Goal: Check status

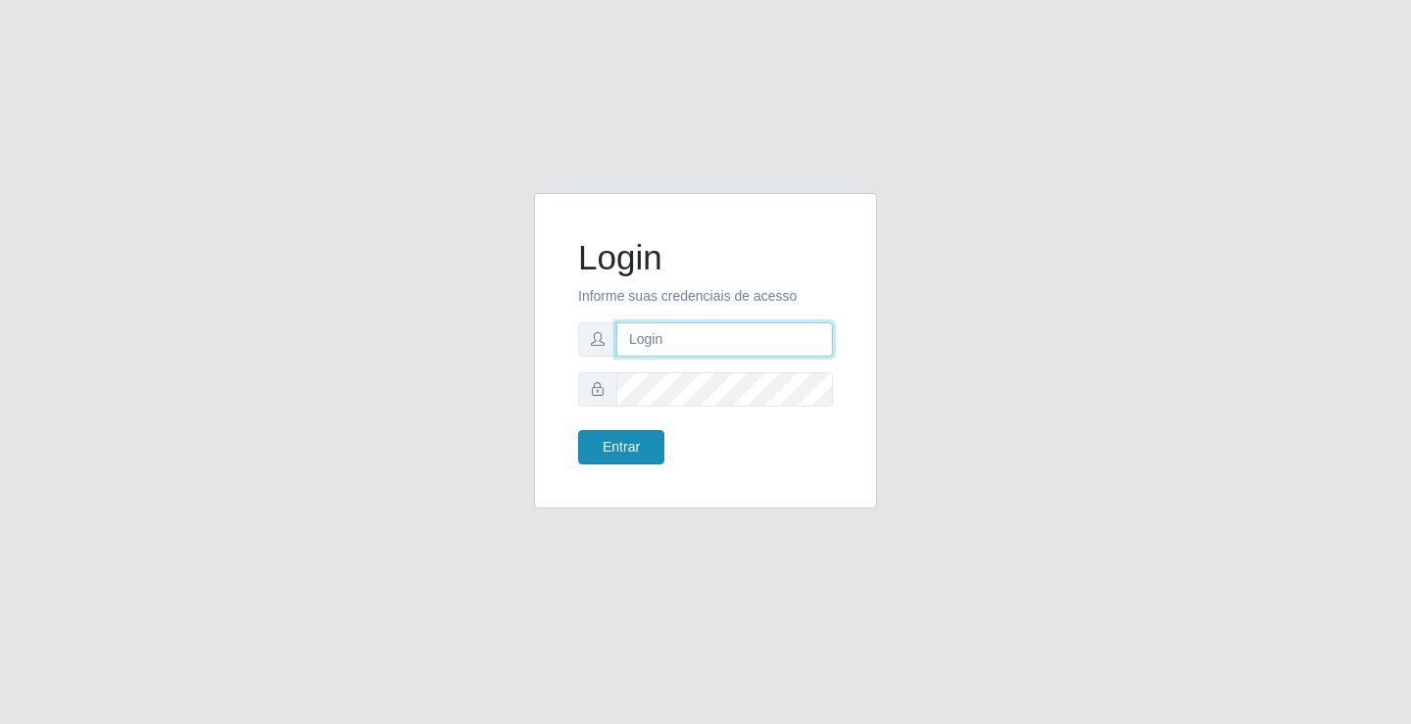
type input "[EMAIL_ADDRESS][DOMAIN_NAME]"
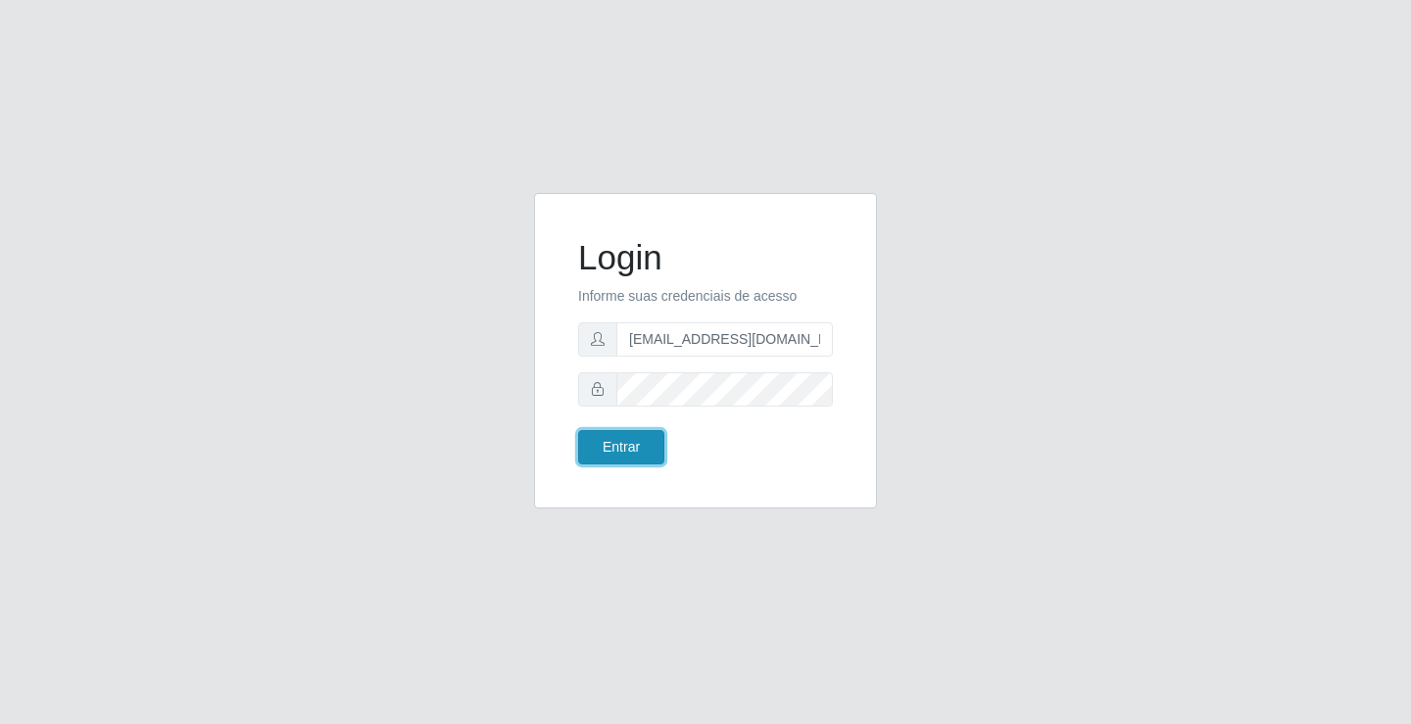
click at [639, 448] on button "Entrar" at bounding box center [621, 447] width 86 height 34
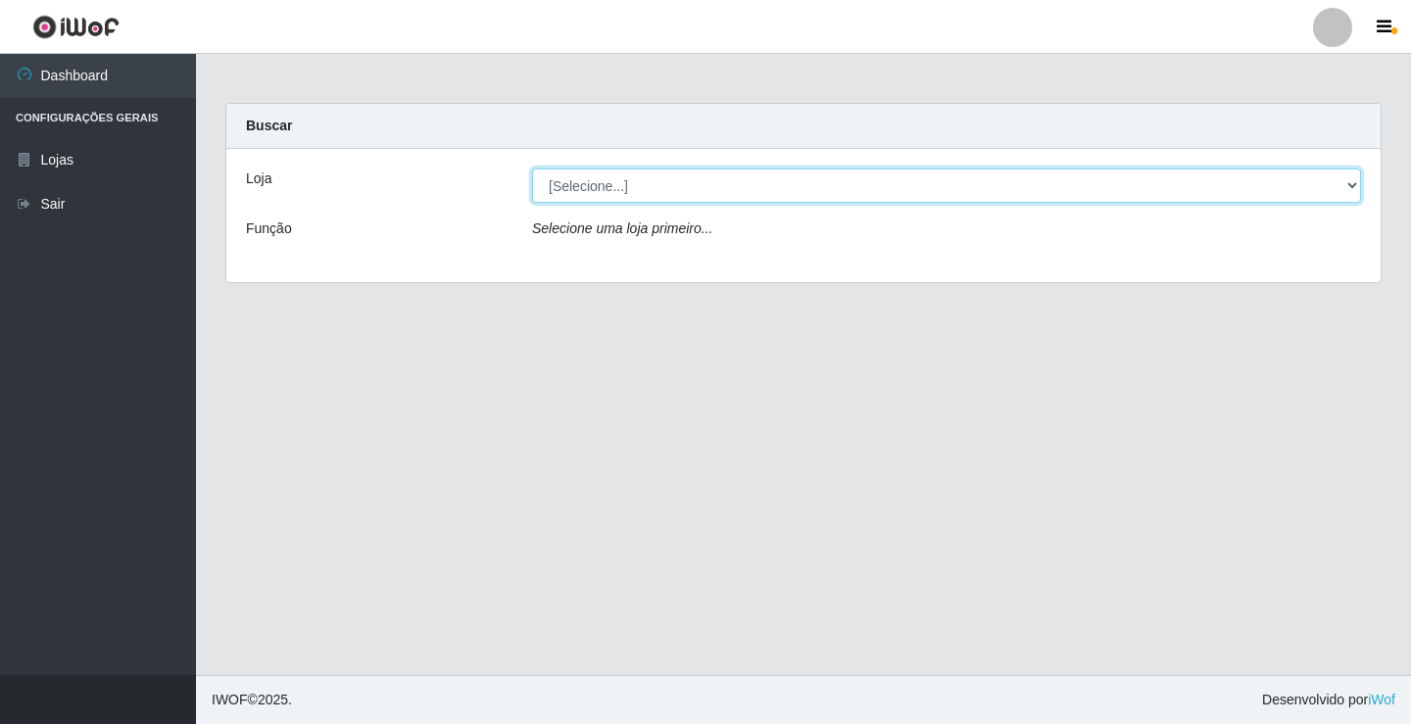
click at [647, 193] on select "[Selecione...] Rede Potiguar 4 - Extremoz" at bounding box center [946, 186] width 829 height 34
select select "78"
click at [532, 169] on select "[Selecione...] Rede Potiguar 4 - Extremoz" at bounding box center [946, 186] width 829 height 34
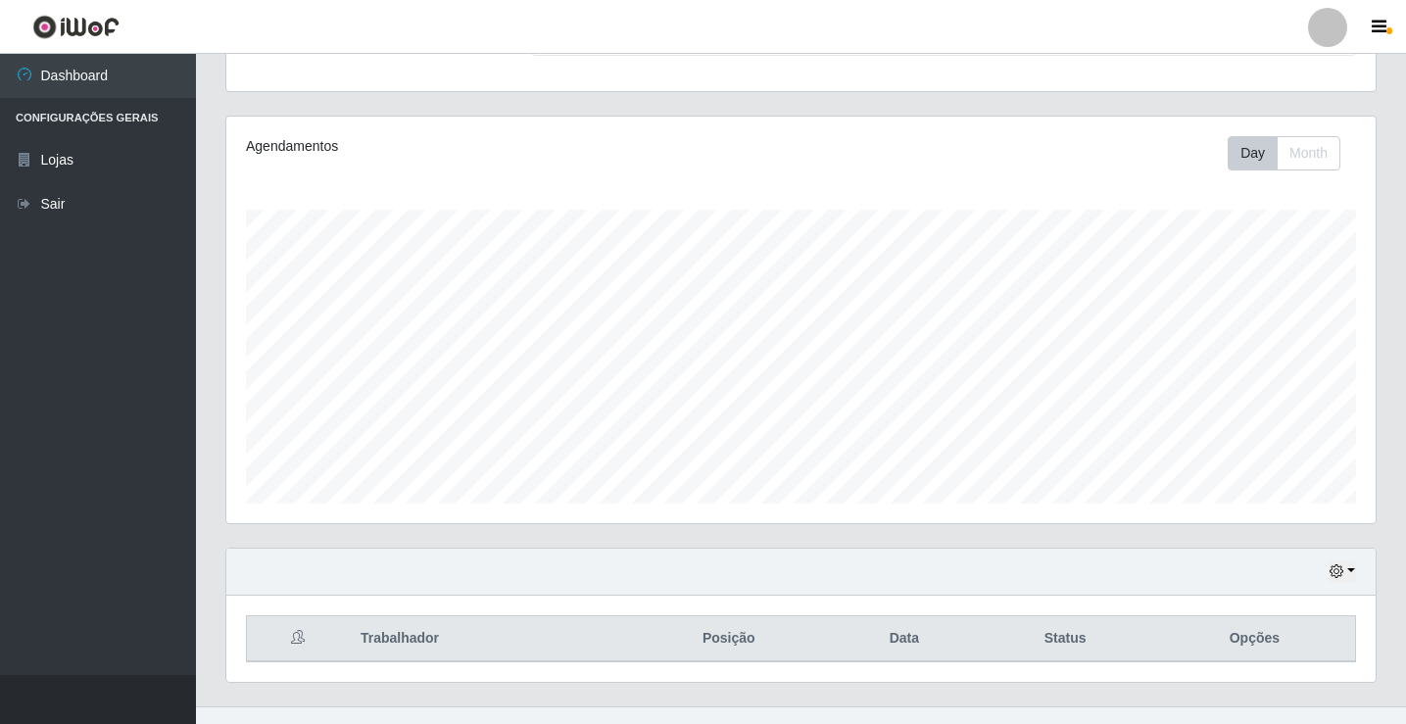
scroll to position [228, 0]
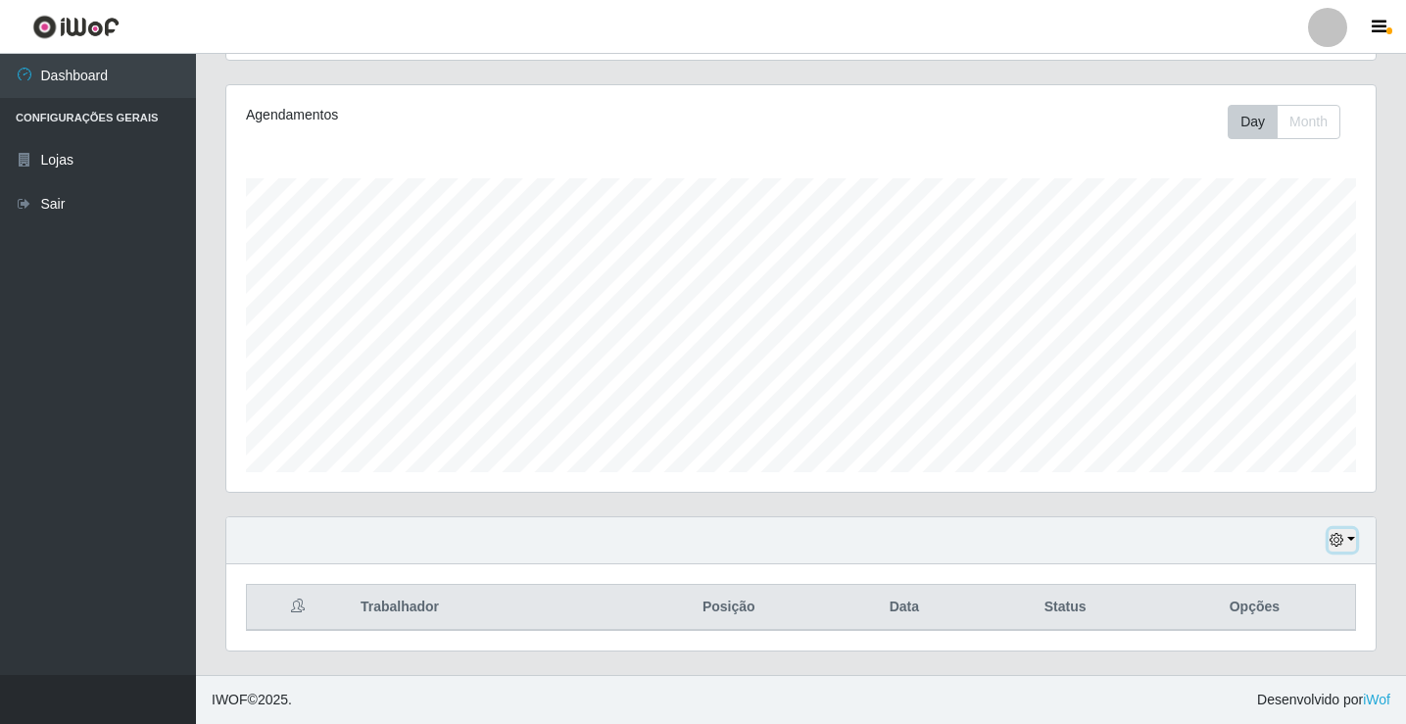
click at [1350, 539] on button "button" at bounding box center [1342, 540] width 27 height 23
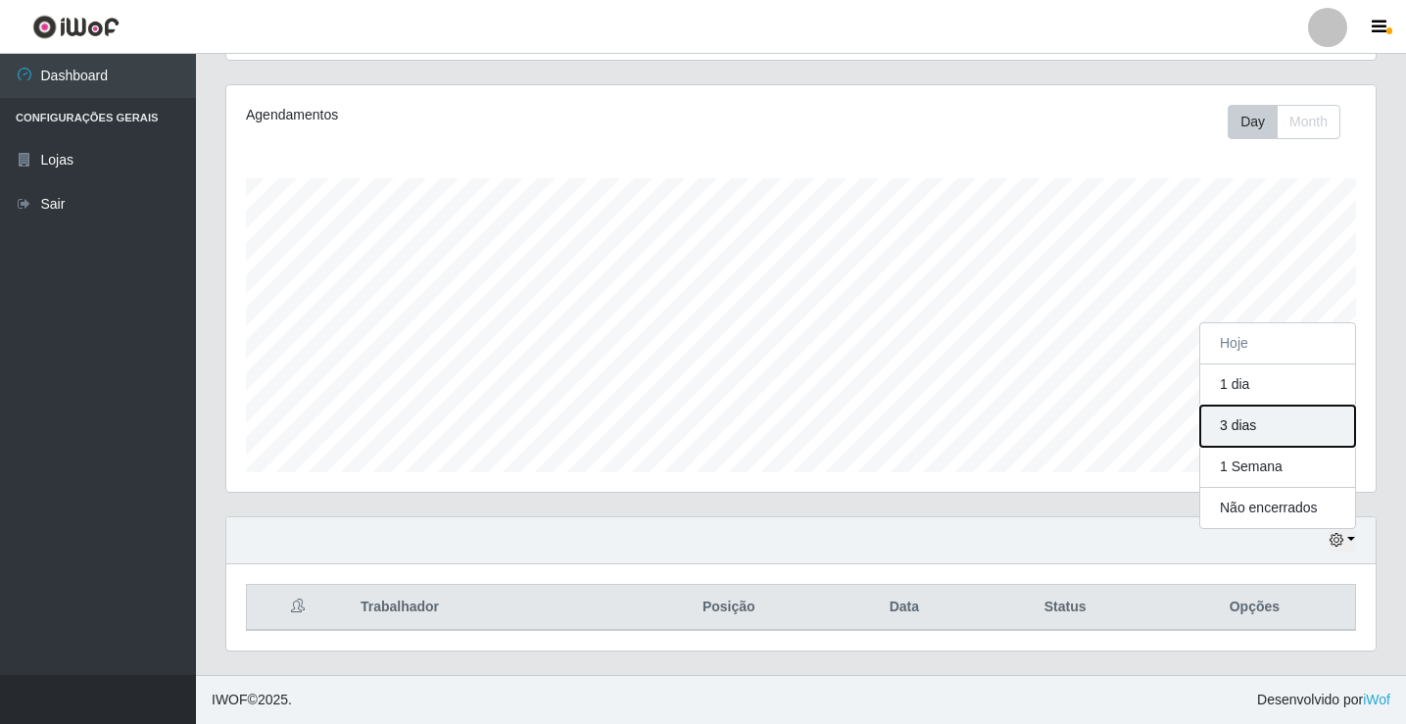
click at [1288, 431] on button "3 dias" at bounding box center [1277, 426] width 155 height 41
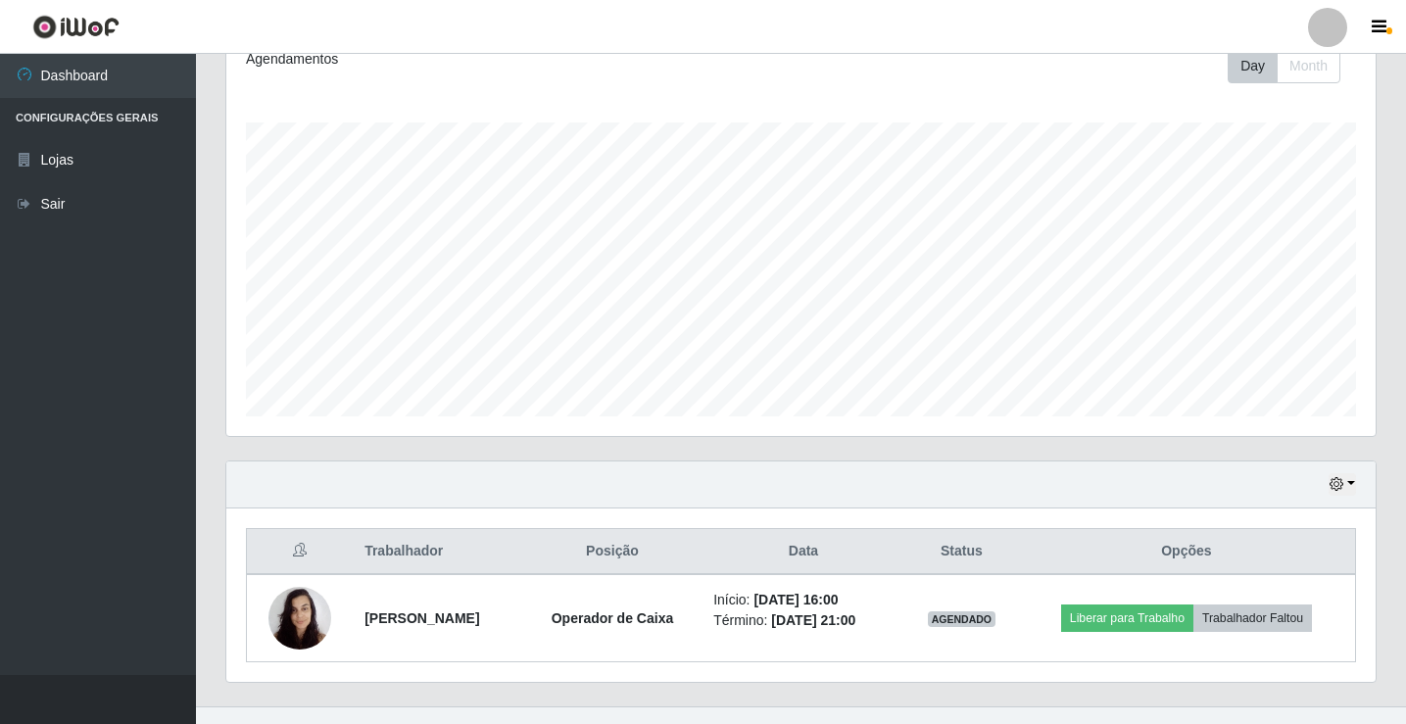
scroll to position [316, 0]
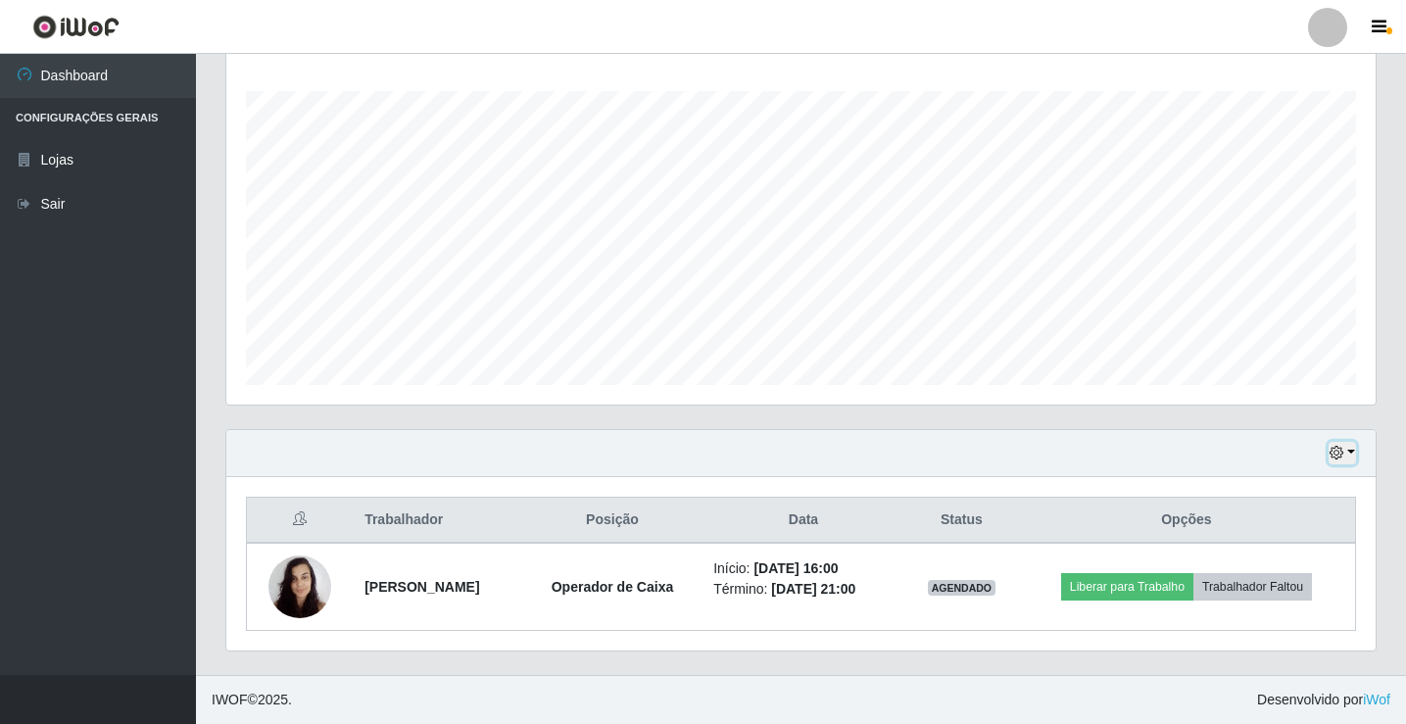
click at [1350, 452] on button "button" at bounding box center [1342, 453] width 27 height 23
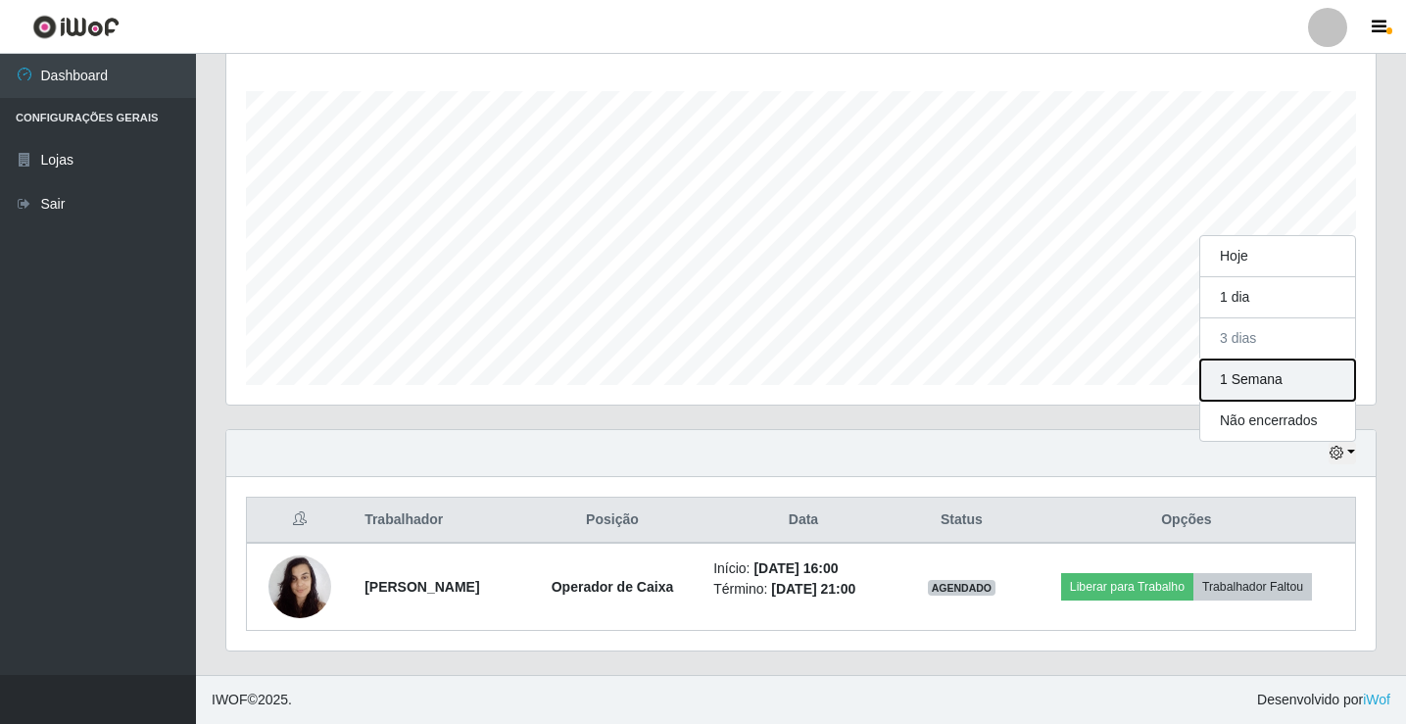
click at [1249, 392] on button "1 Semana" at bounding box center [1277, 380] width 155 height 41
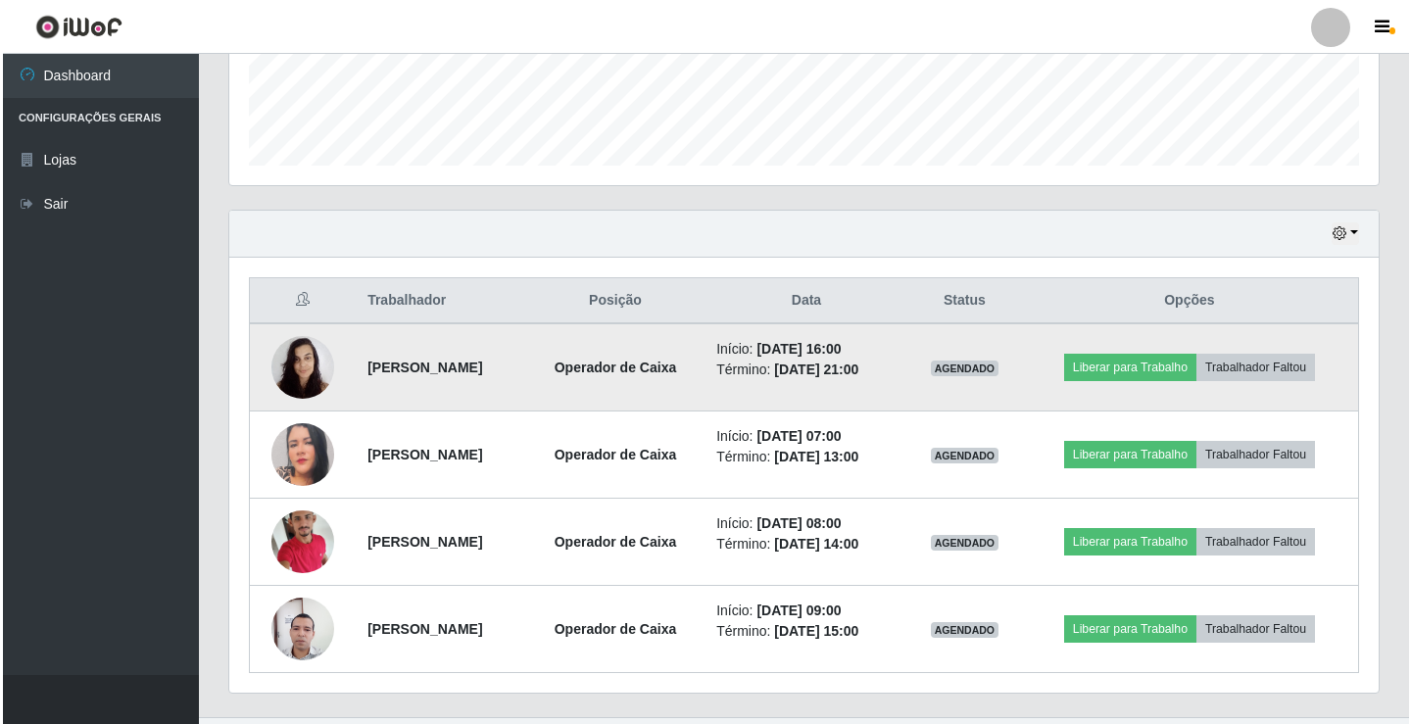
scroll to position [577, 0]
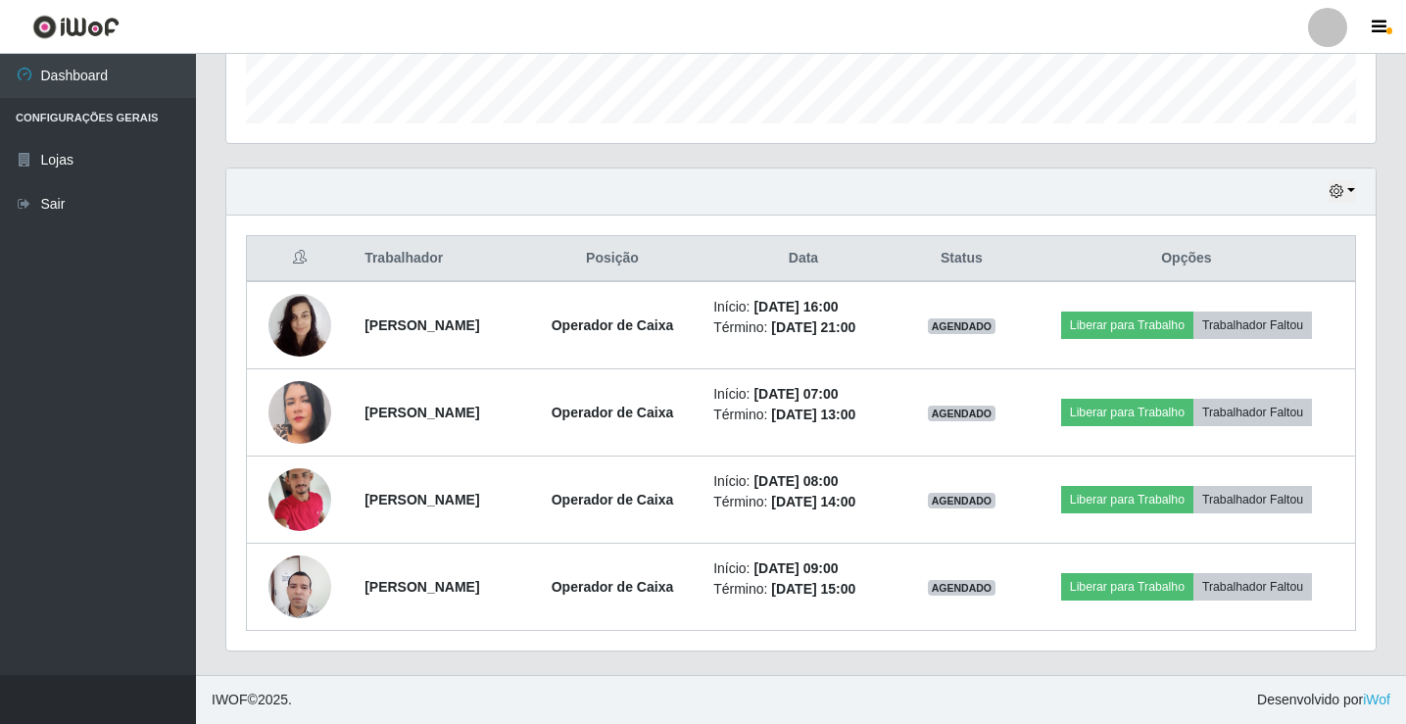
click at [1215, 668] on div "Hoje 1 dia 3 dias 1 Semana Não encerrados Trabalhador Posição Data Status Opçõe…" at bounding box center [801, 422] width 1181 height 508
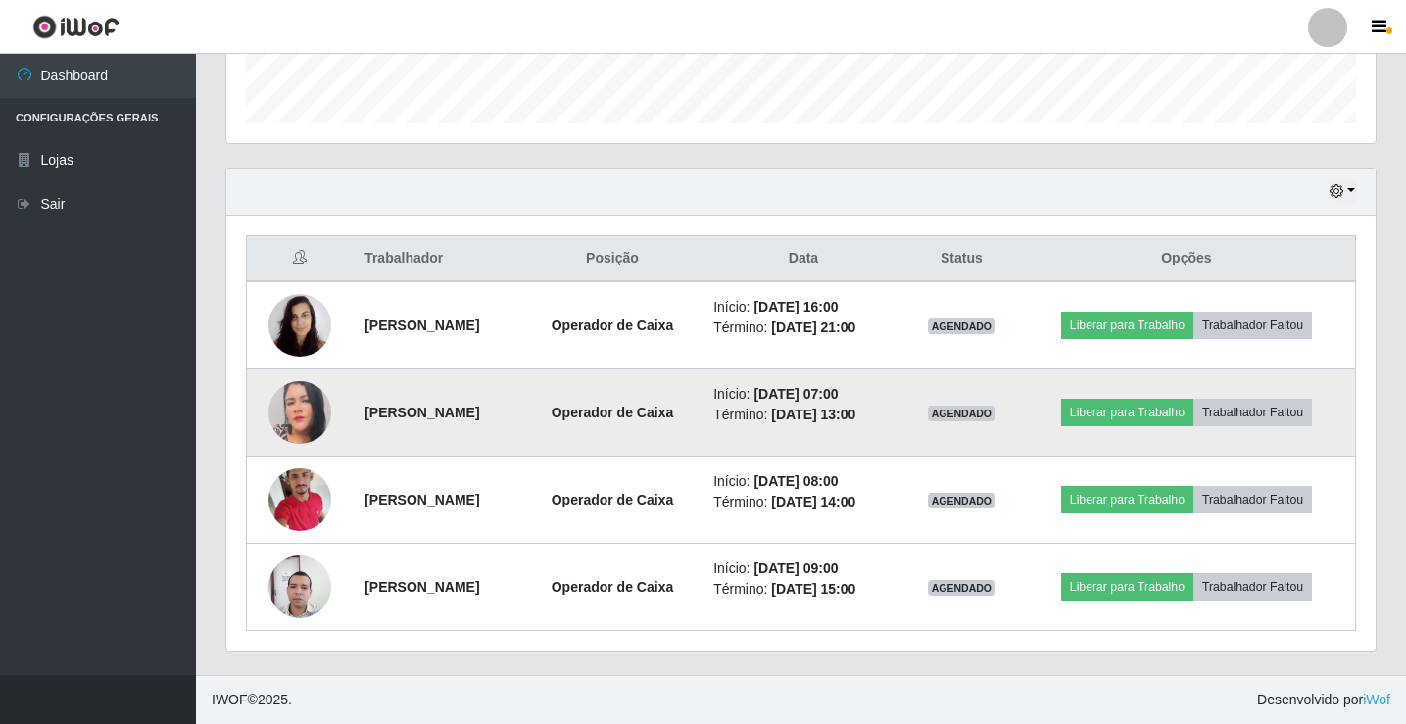
click at [300, 415] on img at bounding box center [299, 412] width 63 height 74
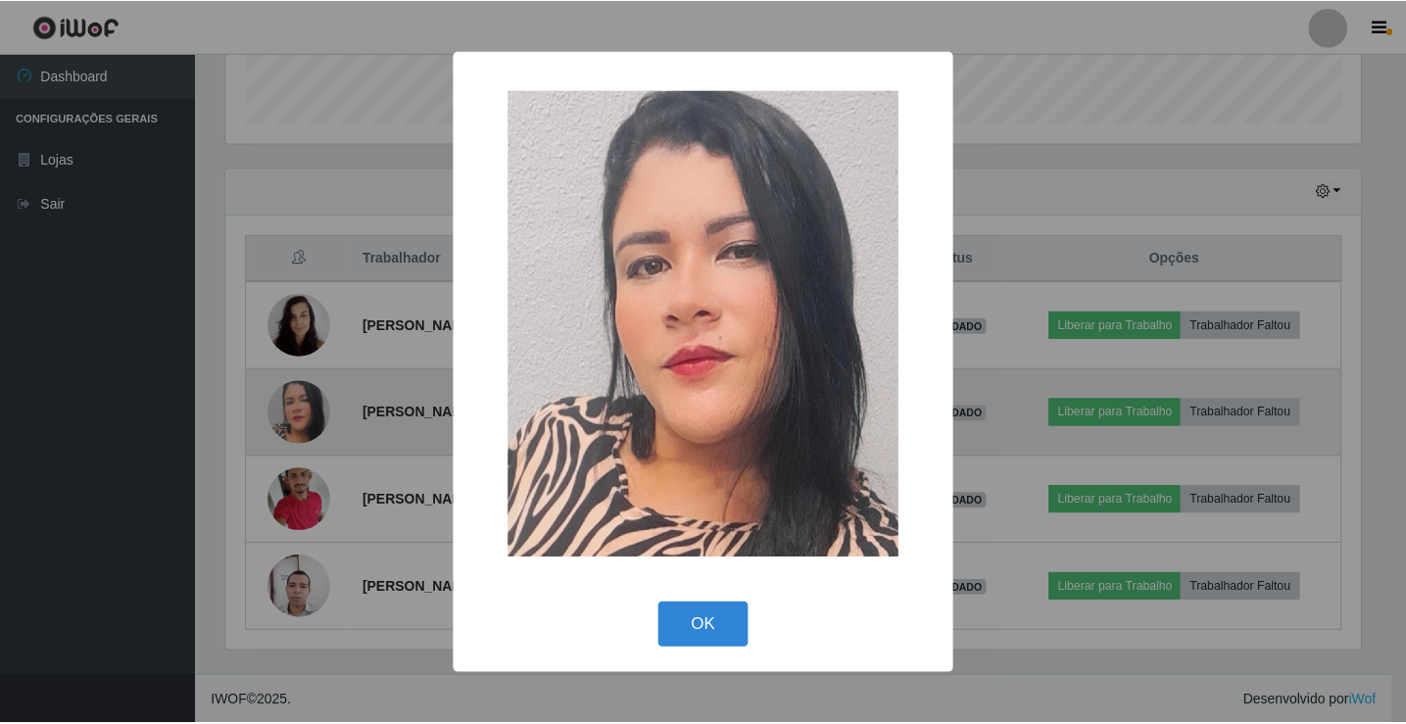
scroll to position [407, 1140]
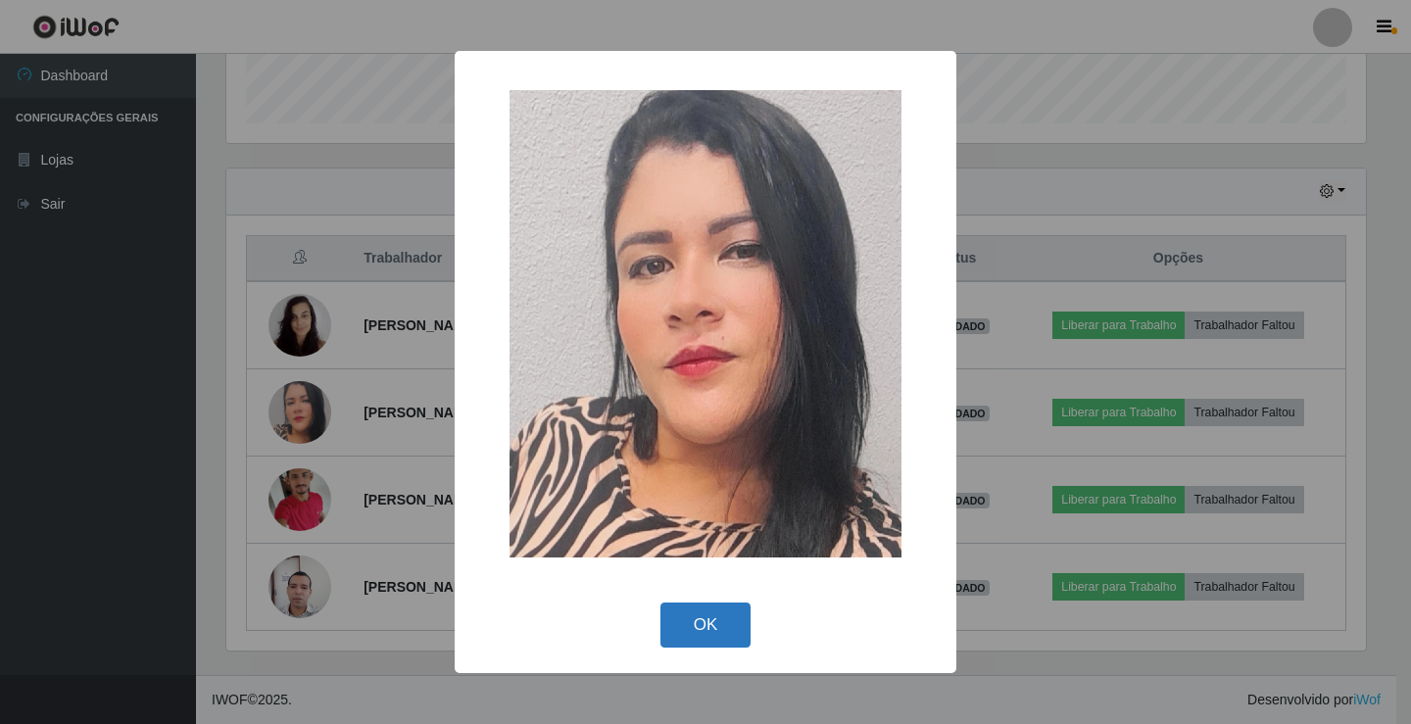
click at [694, 614] on button "OK" at bounding box center [705, 626] width 91 height 46
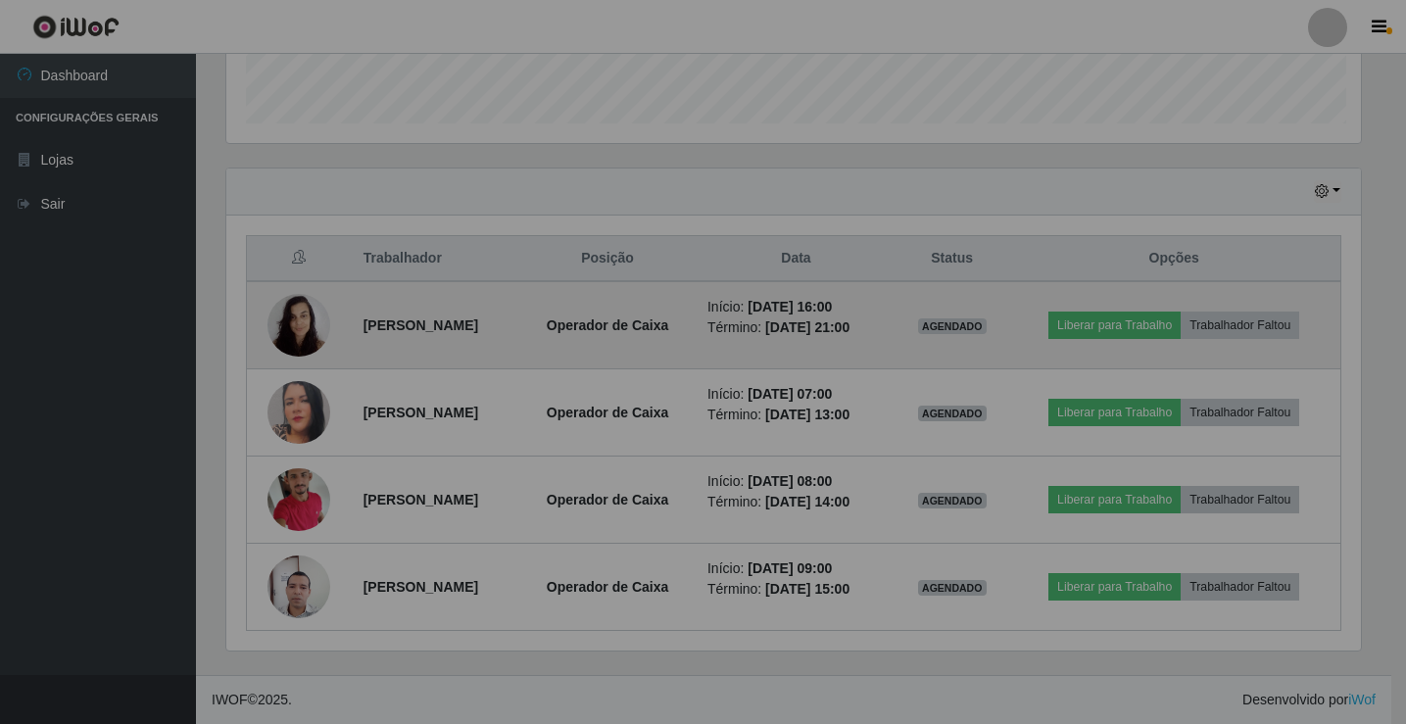
scroll to position [407, 1149]
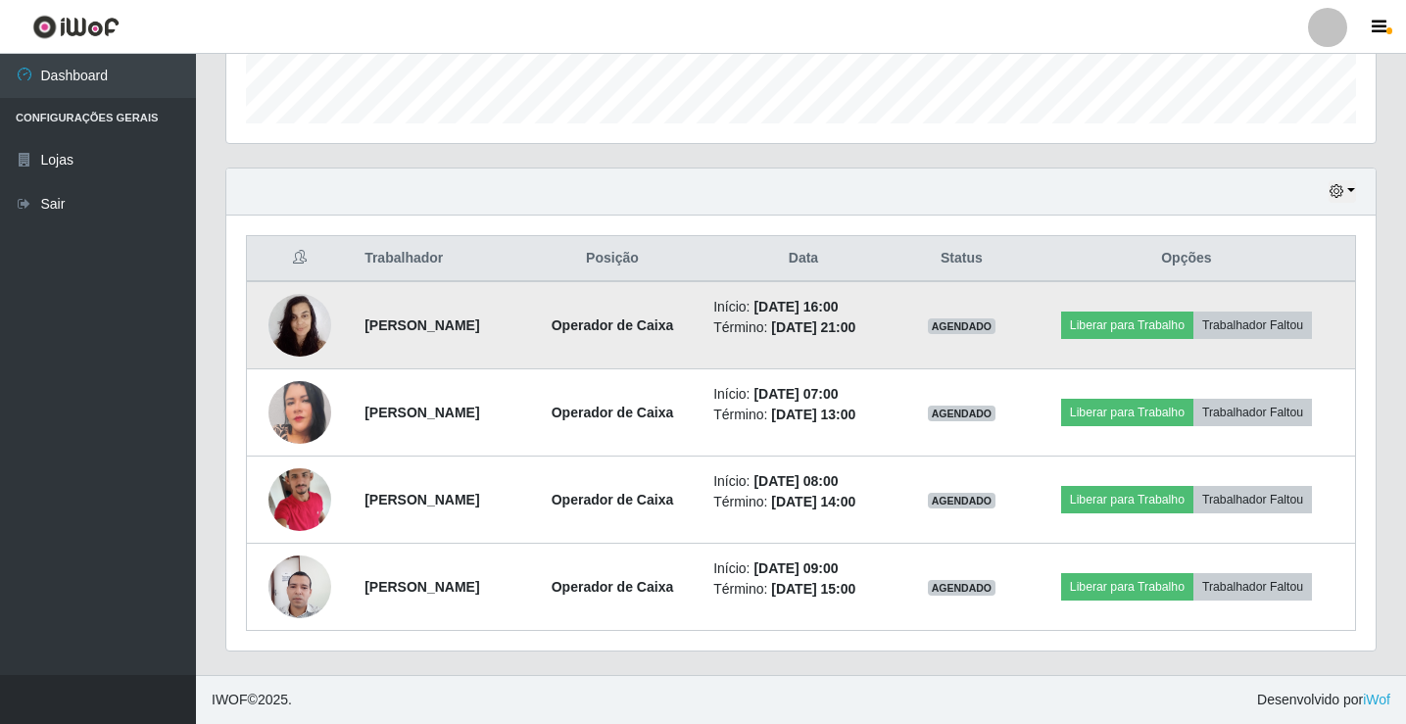
click at [305, 324] on img at bounding box center [299, 324] width 63 height 83
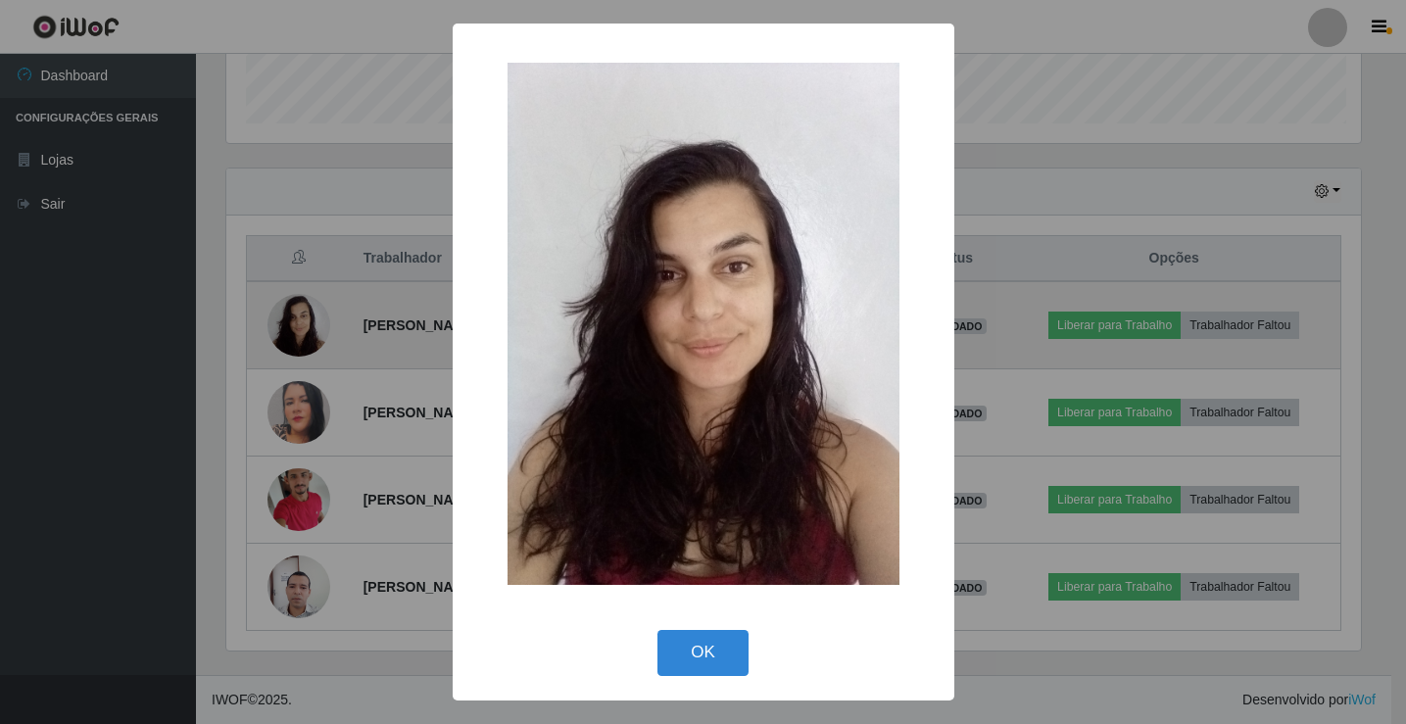
scroll to position [407, 1140]
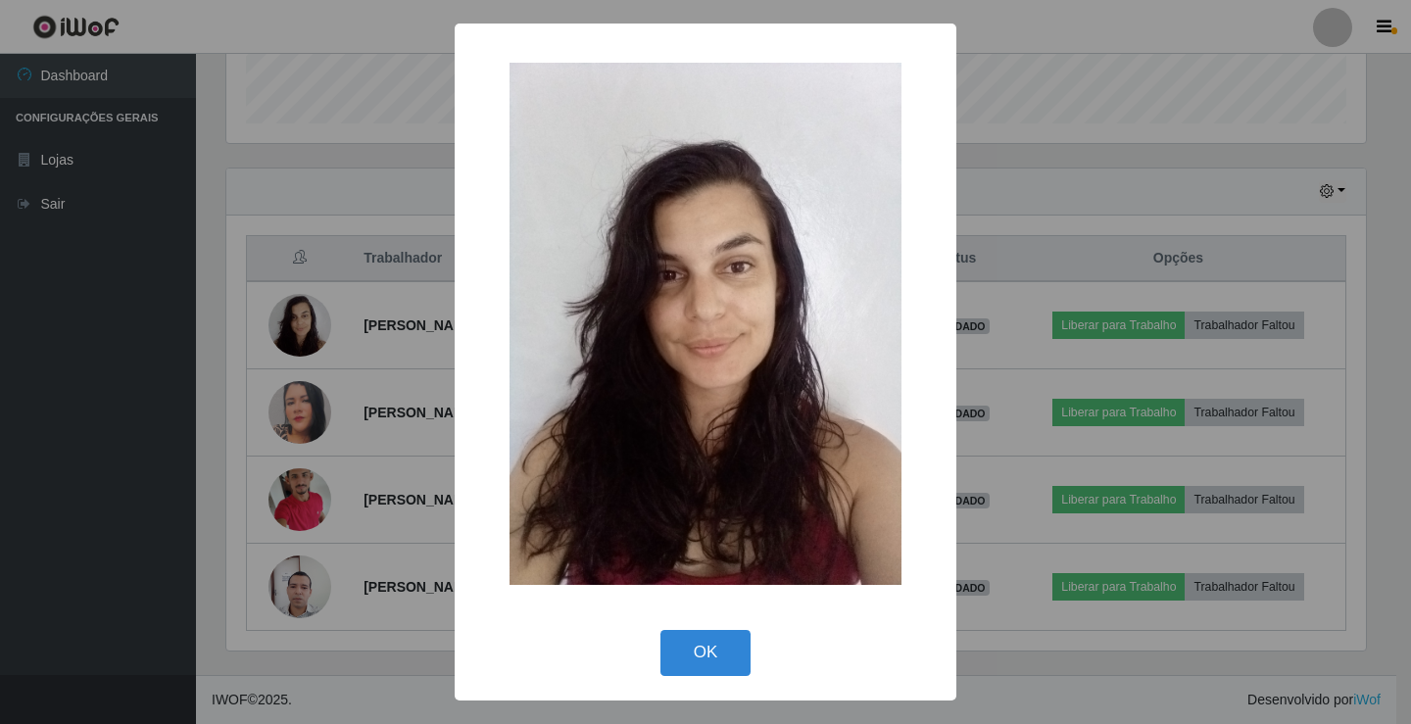
click at [330, 335] on div "× OK Cancel" at bounding box center [705, 362] width 1411 height 724
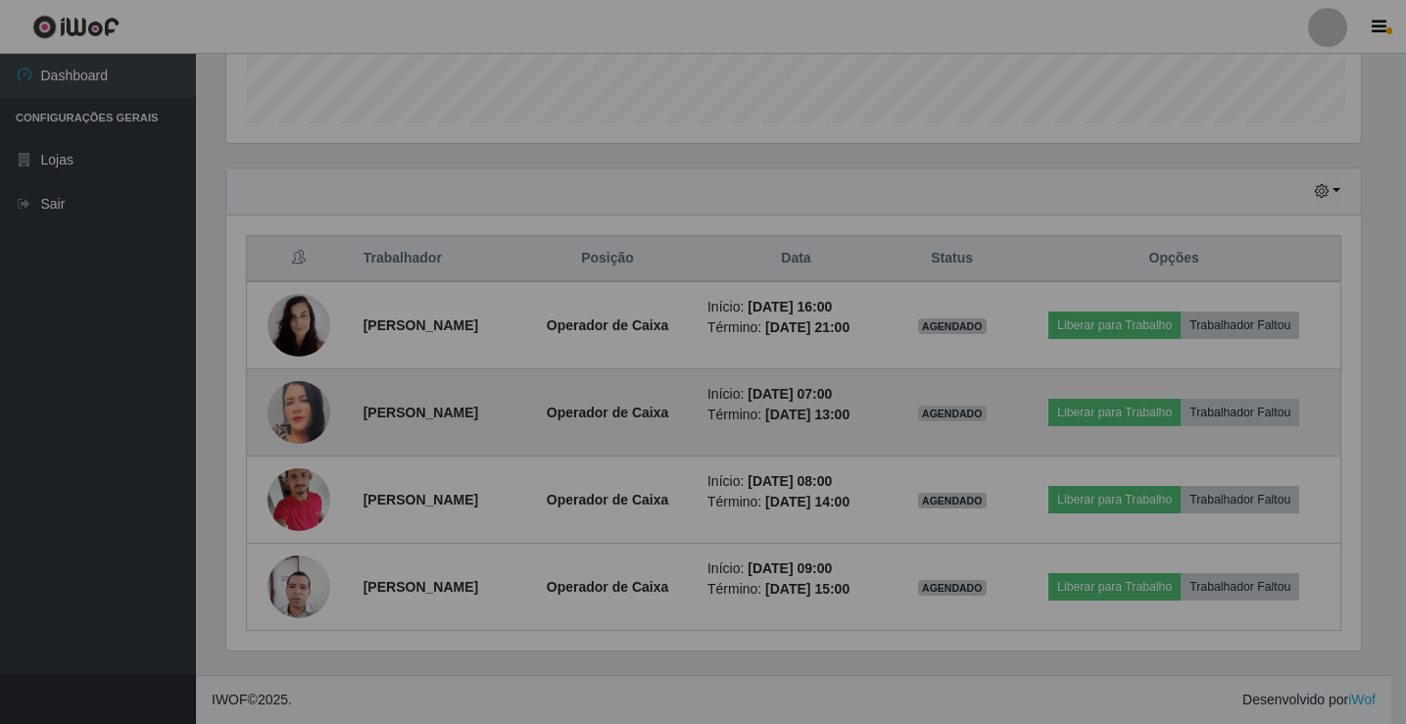
scroll to position [407, 1149]
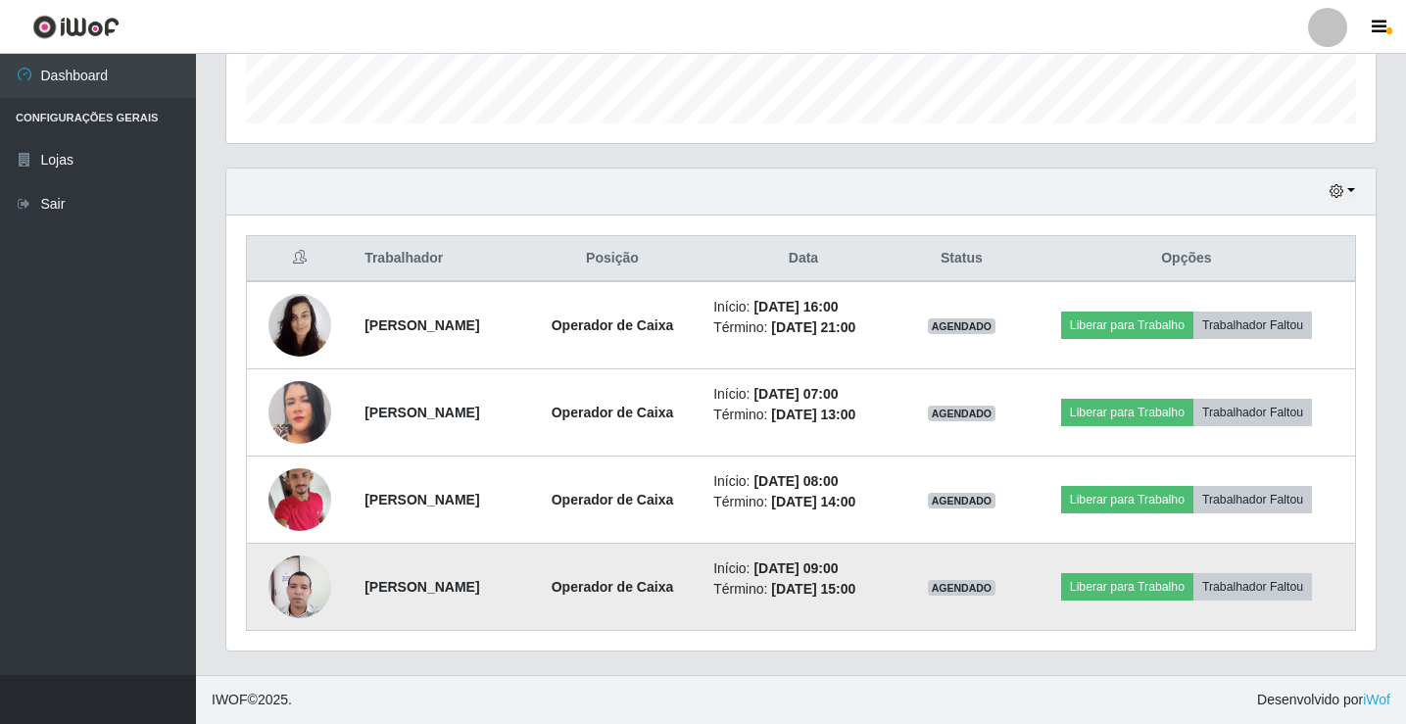
click at [299, 583] on img at bounding box center [299, 587] width 63 height 84
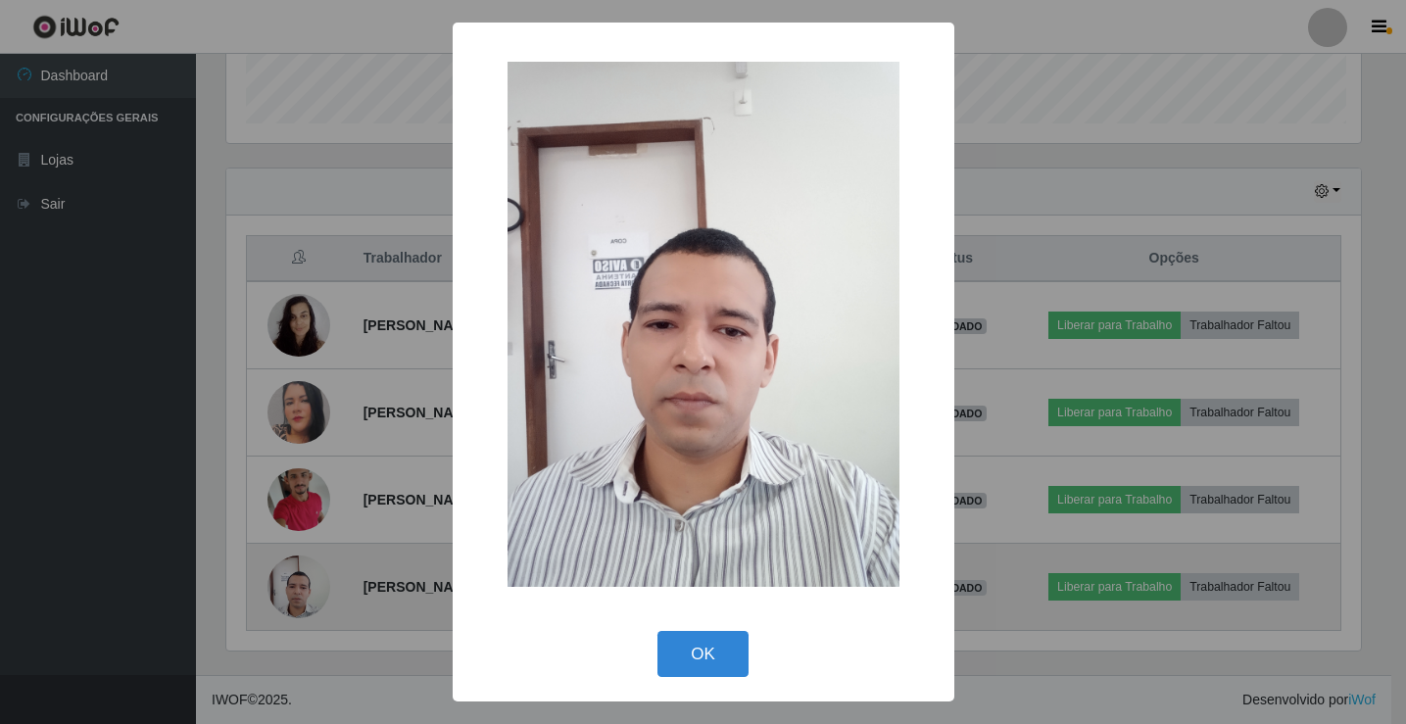
scroll to position [407, 1140]
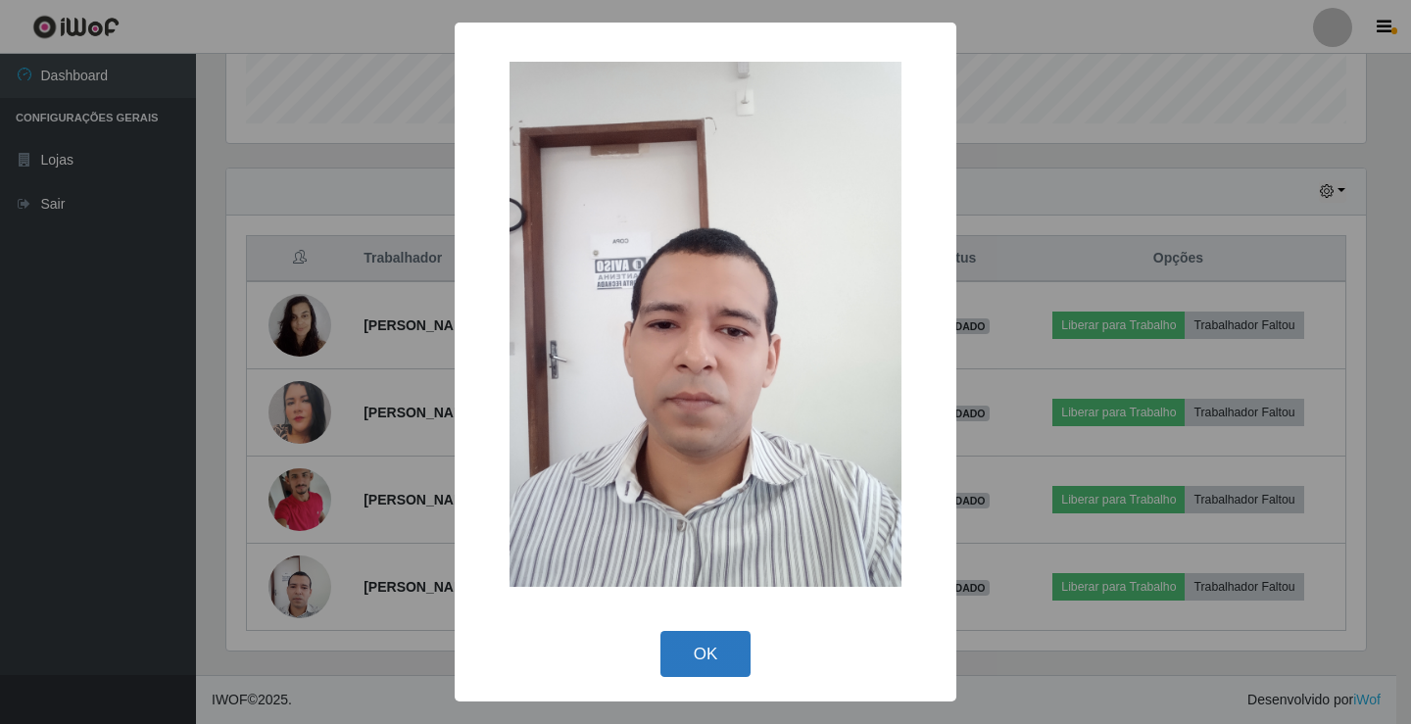
click at [694, 652] on button "OK" at bounding box center [705, 654] width 91 height 46
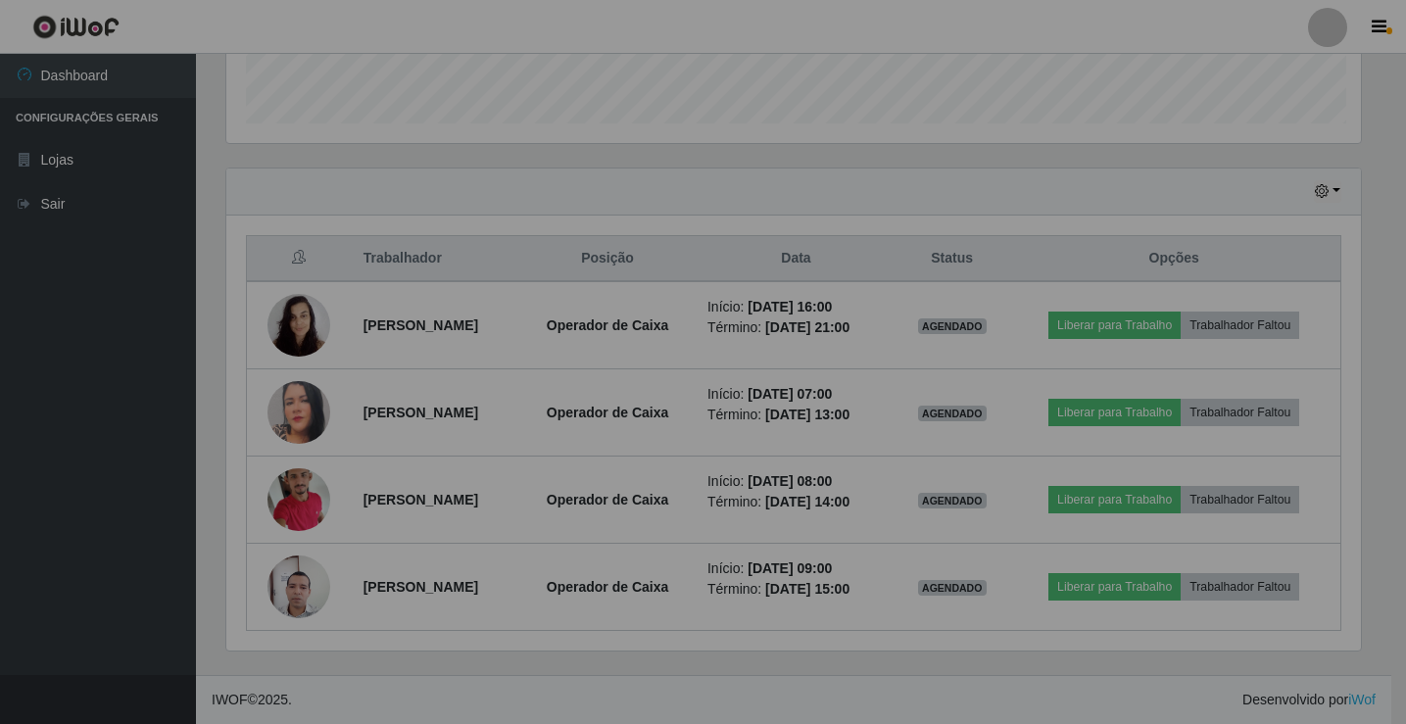
scroll to position [407, 1149]
